Goal: Task Accomplishment & Management: Use online tool/utility

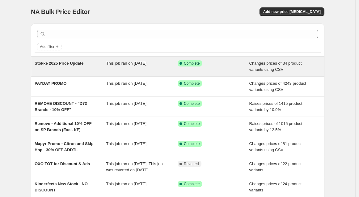
click at [124, 57] on div "Stokke 2025 Price Update This job ran on [DATE]. Success Complete Complete Chan…" at bounding box center [177, 67] width 293 height 20
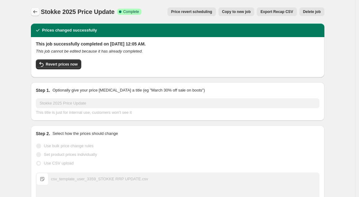
click at [36, 11] on icon "Price change jobs" at bounding box center [35, 12] width 6 height 6
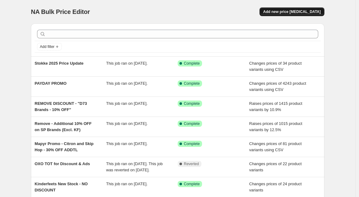
click at [281, 12] on span "Add new price [MEDICAL_DATA]" at bounding box center [291, 11] width 57 height 5
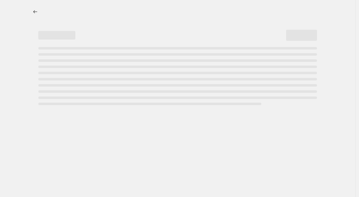
select select "percentage"
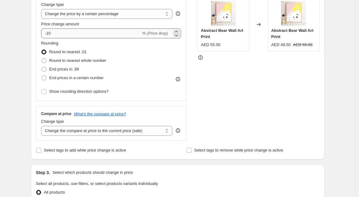
scroll to position [171, 0]
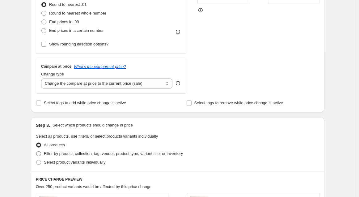
click at [159, 151] on span "Filter by product, collection, tag, vendor, product type, variant title, or inv…" at bounding box center [113, 153] width 139 height 5
click at [36, 151] on input "Filter by product, collection, tag, vendor, product type, variant title, or inv…" at bounding box center [36, 151] width 0 height 0
radio input "true"
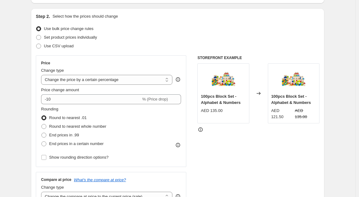
scroll to position [0, 0]
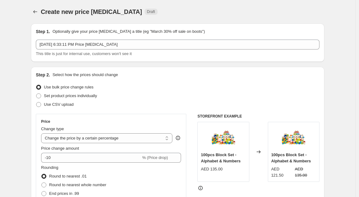
click at [34, 7] on div "Create new price [MEDICAL_DATA]. This page is ready Create new price [MEDICAL_D…" at bounding box center [177, 11] width 293 height 23
click at [35, 13] on icon "Price change jobs" at bounding box center [35, 12] width 6 height 6
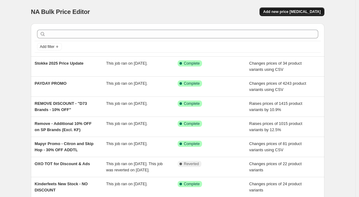
click at [297, 10] on span "Add new price [MEDICAL_DATA]" at bounding box center [291, 11] width 57 height 5
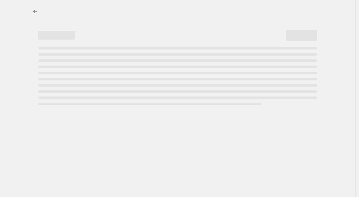
select select "percentage"
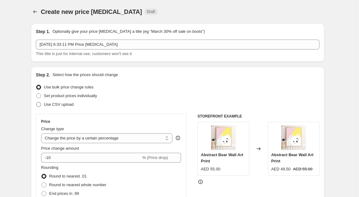
click at [67, 104] on span "Use CSV upload" at bounding box center [59, 104] width 30 height 5
click at [36, 102] on input "Use CSV upload" at bounding box center [36, 102] width 0 height 0
radio input "true"
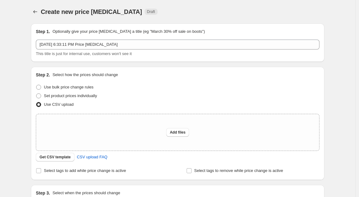
click at [18, 12] on div "Create new price [MEDICAL_DATA]. This page is ready Create new price [MEDICAL_D…" at bounding box center [177, 138] width 355 height 276
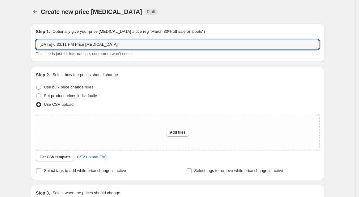
drag, startPoint x: 148, startPoint y: 48, endPoint x: -59, endPoint y: 46, distance: 207.3
click at [0, 46] on html "Home Settings Plans Skip to content Create new price [MEDICAL_DATA]. This page …" at bounding box center [179, 98] width 359 height 197
click at [36, 10] on icon "Price change jobs" at bounding box center [35, 12] width 6 height 6
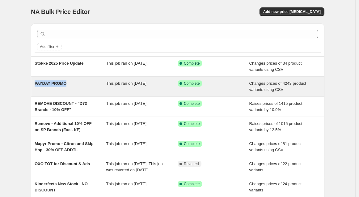
drag, startPoint x: 66, startPoint y: 82, endPoint x: 35, endPoint y: 83, distance: 31.2
click at [35, 83] on div "PAYDAY PROMO This job ran on [DATE]. Success Complete Complete Changes prices o…" at bounding box center [177, 87] width 293 height 20
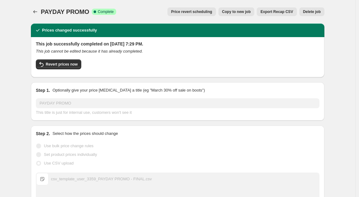
click at [71, 10] on span "PAYDAY PROMO" at bounding box center [65, 11] width 48 height 7
click at [72, 10] on span "PAYDAY PROMO" at bounding box center [65, 11] width 48 height 7
click at [73, 10] on span "PAYDAY PROMO" at bounding box center [65, 11] width 48 height 7
click at [73, 9] on span "PAYDAY PROMO" at bounding box center [65, 11] width 48 height 7
click at [41, 12] on div at bounding box center [36, 11] width 10 height 9
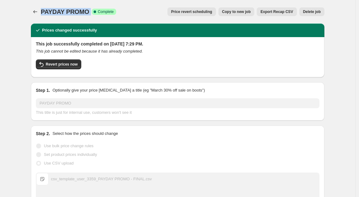
drag, startPoint x: 44, startPoint y: 11, endPoint x: 96, endPoint y: 15, distance: 52.6
click at [96, 15] on div "PAYDAY PROMO Success Complete Complete" at bounding box center [78, 11] width 75 height 9
copy div "PAYDAY PROMO Success Complete"
click at [37, 11] on icon "Price change jobs" at bounding box center [35, 12] width 6 height 6
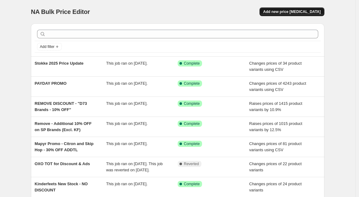
click at [310, 9] on button "Add new price [MEDICAL_DATA]" at bounding box center [291, 11] width 65 height 9
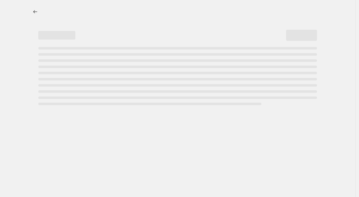
select select "percentage"
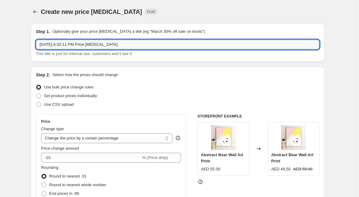
drag, startPoint x: 141, startPoint y: 45, endPoint x: -57, endPoint y: 39, distance: 197.5
click at [0, 39] on html "Home Settings Plans Skip to content Create new price [MEDICAL_DATA]. This page …" at bounding box center [179, 98] width 359 height 197
paste input "PAYDAY PROMO Success Complete"
drag, startPoint x: 69, startPoint y: 43, endPoint x: 225, endPoint y: 52, distance: 156.2
click at [225, 52] on div "PAYDAY PROMO Success Complete This title is just for internal use, customers wo…" at bounding box center [178, 48] width 284 height 17
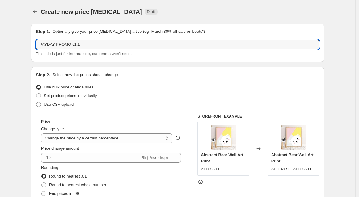
type input "PAYDAY PROMO v1.1"
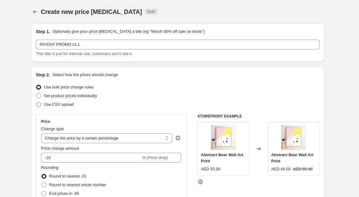
click at [50, 105] on span "Use CSV upload" at bounding box center [59, 104] width 30 height 5
click at [36, 102] on input "Use CSV upload" at bounding box center [36, 102] width 0 height 0
radio input "true"
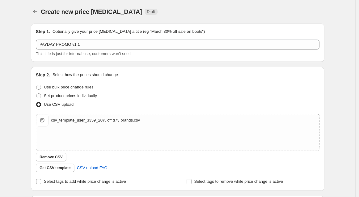
click at [348, 77] on div "Create new price [MEDICAL_DATA]. This page is ready Create new price [MEDICAL_D…" at bounding box center [177, 143] width 355 height 286
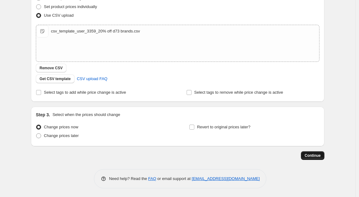
click at [317, 154] on span "Continue" at bounding box center [313, 155] width 16 height 5
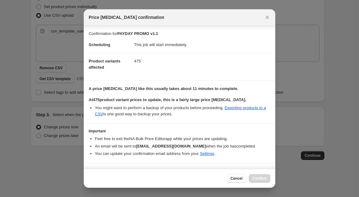
scroll to position [12, 0]
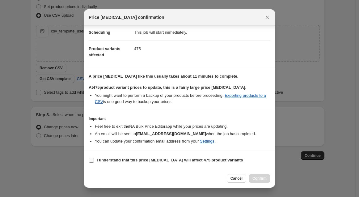
click at [92, 159] on input "I understand that this price [MEDICAL_DATA] will affect 475 product variants" at bounding box center [91, 160] width 5 height 5
checkbox input "true"
click at [257, 177] on span "Confirm" at bounding box center [259, 178] width 14 height 5
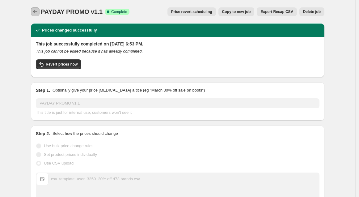
click at [40, 11] on button "Price change jobs" at bounding box center [35, 11] width 9 height 9
